Goal: Task Accomplishment & Management: Manage account settings

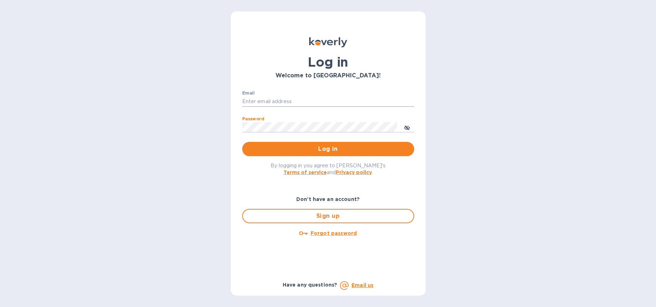
click at [302, 101] on input "Email" at bounding box center [328, 101] width 172 height 11
type input "[PERSON_NAME][EMAIL_ADDRESS][DOMAIN_NAME]"
click at [345, 143] on button "Log in" at bounding box center [328, 149] width 172 height 14
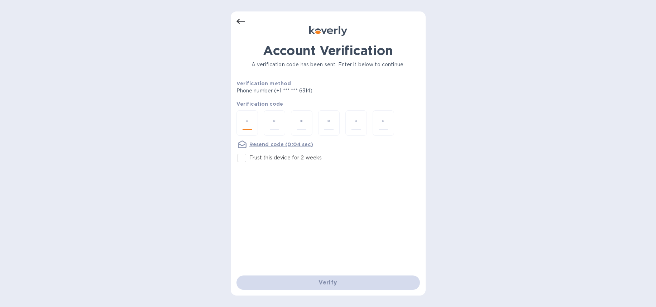
click at [249, 122] on input "number" at bounding box center [247, 123] width 9 height 13
type input "5"
type input "7"
type input "6"
type input "8"
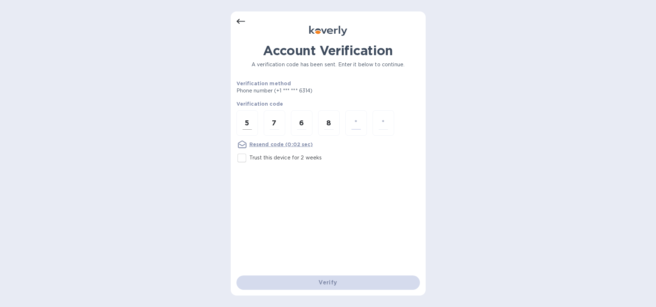
type input "5"
type input "4"
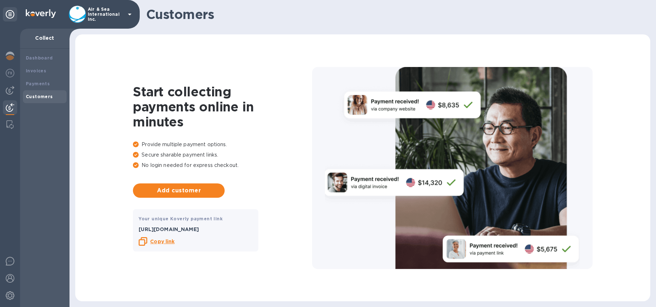
click at [130, 14] on icon at bounding box center [130, 15] width 4 height 2
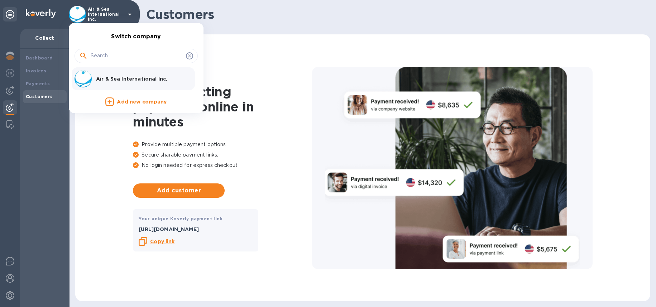
click at [44, 41] on div at bounding box center [328, 153] width 656 height 307
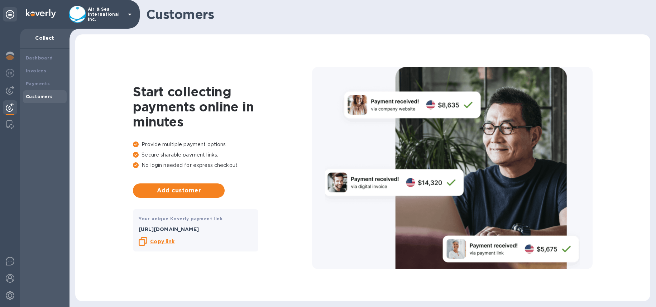
click at [126, 14] on icon at bounding box center [129, 14] width 9 height 9
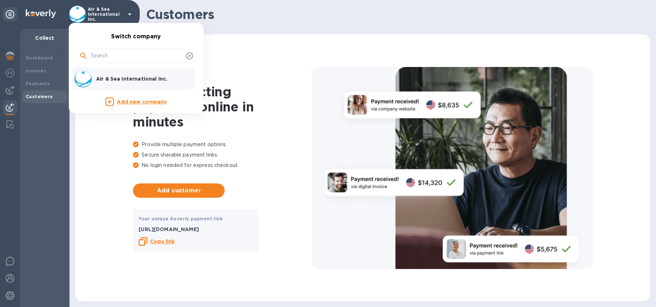
click at [151, 60] on input "text" at bounding box center [137, 56] width 92 height 11
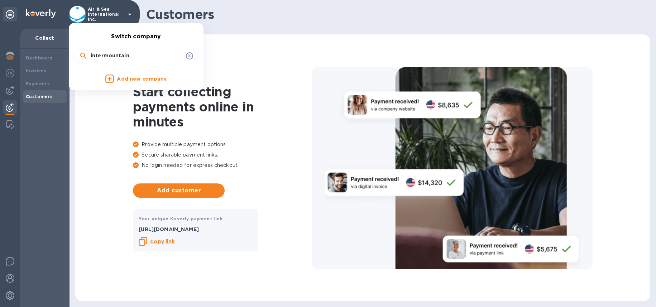
click at [139, 59] on input "intermountain" at bounding box center [137, 56] width 92 height 11
type input "Freightlink"
click at [118, 149] on div at bounding box center [328, 153] width 656 height 307
